Goal: Complete application form

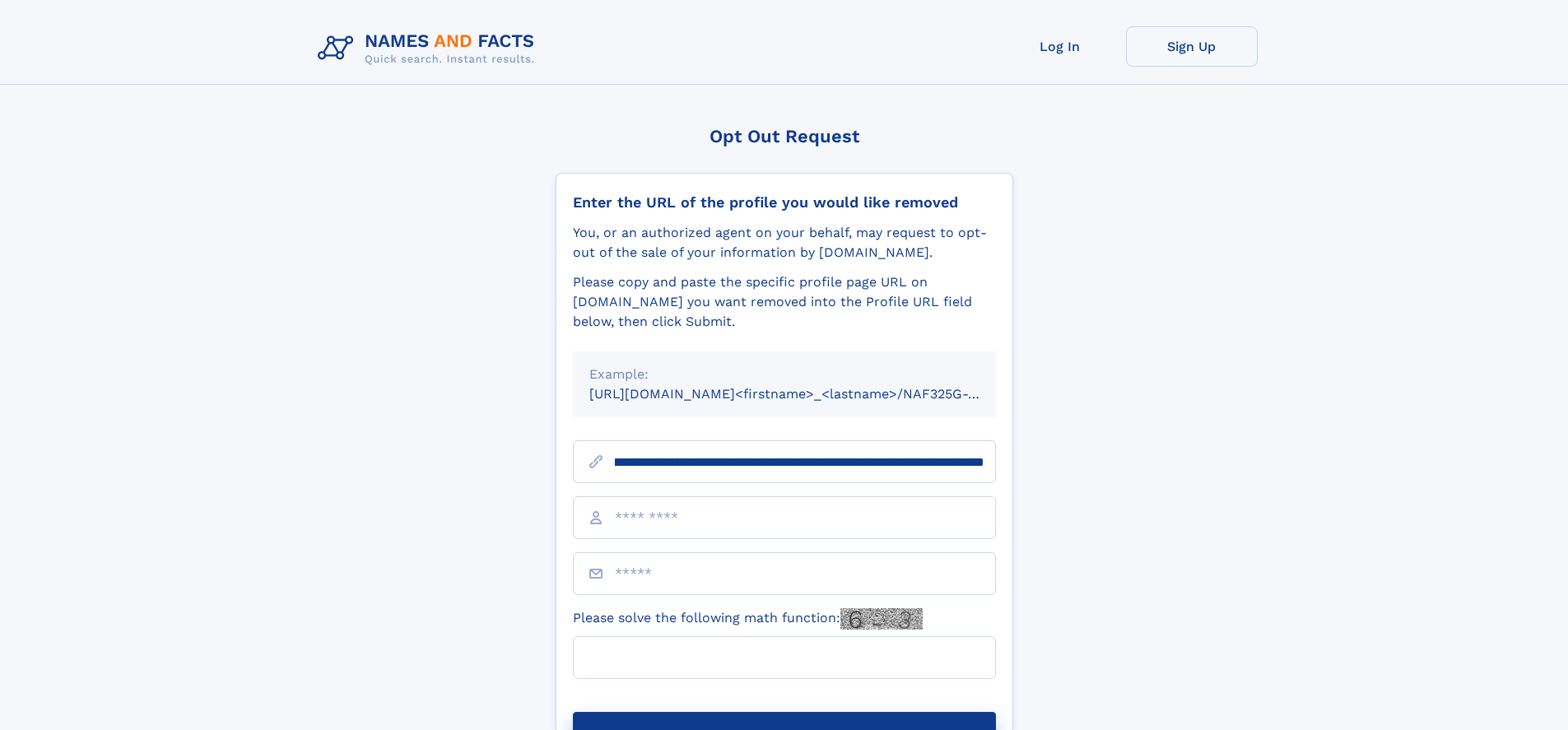
scroll to position [0, 190]
type input "**********"
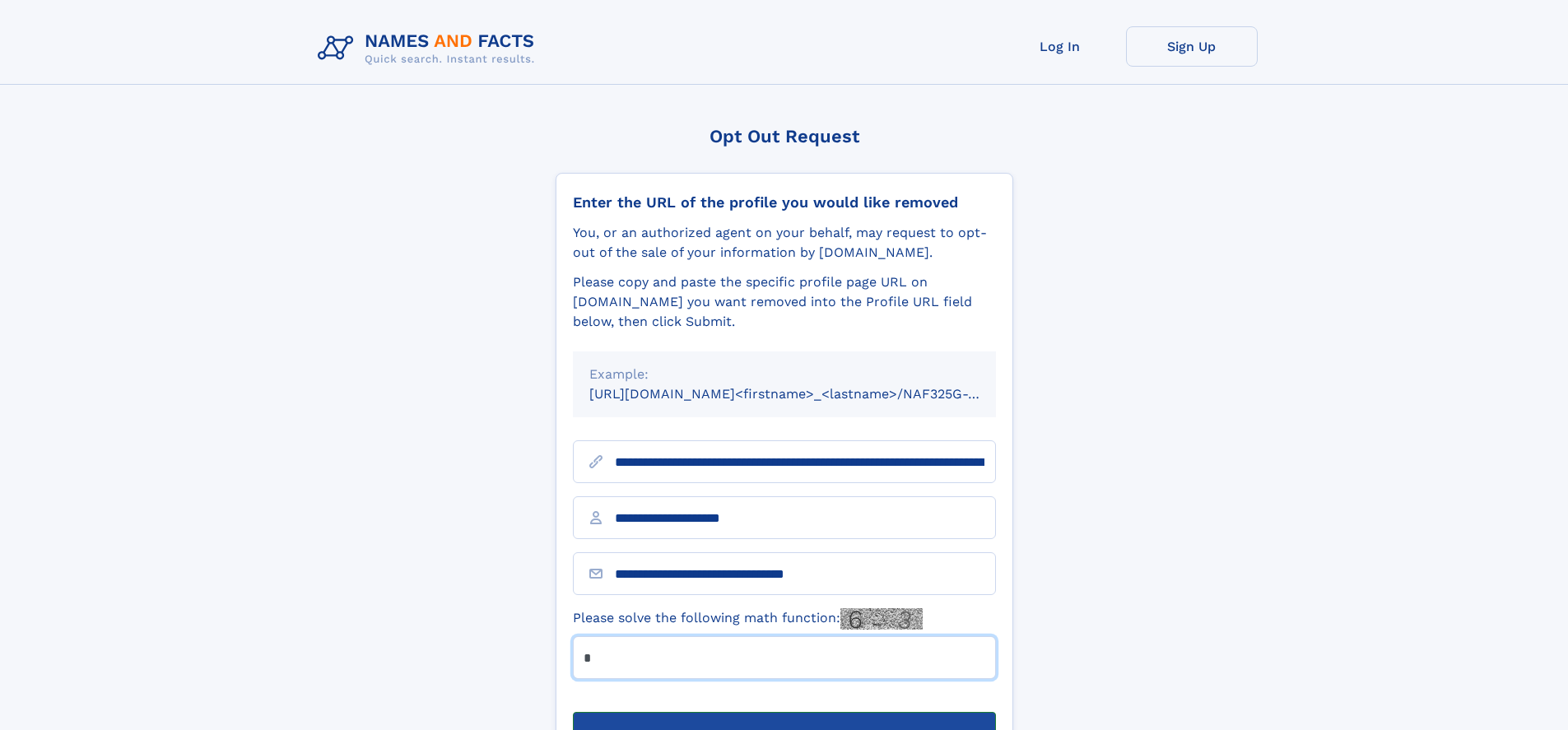
type input "*"
click at [784, 712] on button "Submit Opt Out Request" at bounding box center [784, 738] width 423 height 53
